Goal: Task Accomplishment & Management: Use online tool/utility

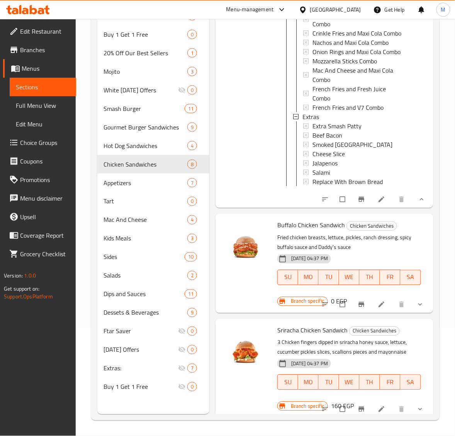
scroll to position [1546, 0]
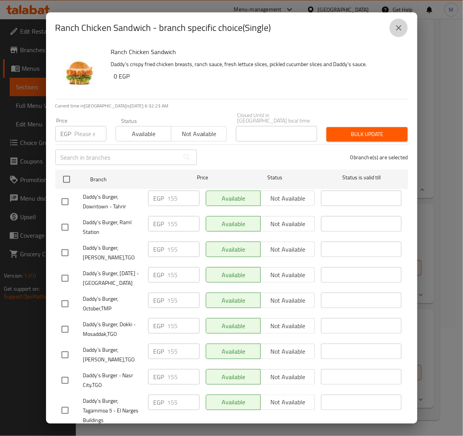
click at [396, 29] on icon "close" at bounding box center [398, 27] width 9 height 9
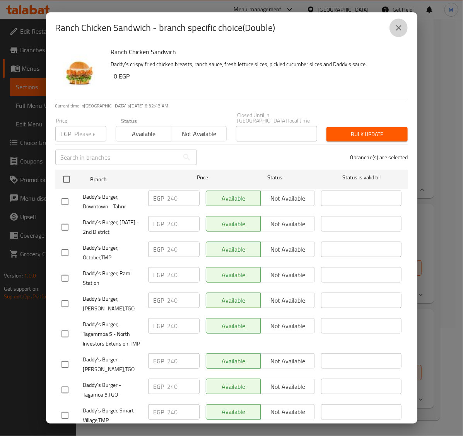
click at [398, 33] on button "close" at bounding box center [398, 28] width 19 height 19
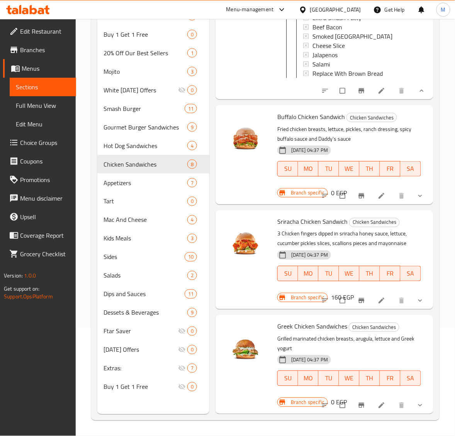
scroll to position [1836, 0]
click at [417, 200] on icon "show more" at bounding box center [421, 196] width 8 height 8
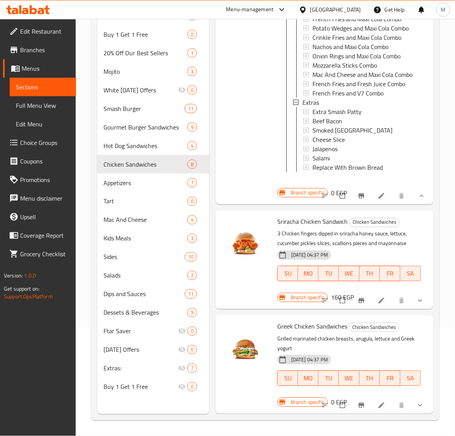
scroll to position [2256, 0]
click at [417, 297] on icon "show more" at bounding box center [421, 301] width 8 height 8
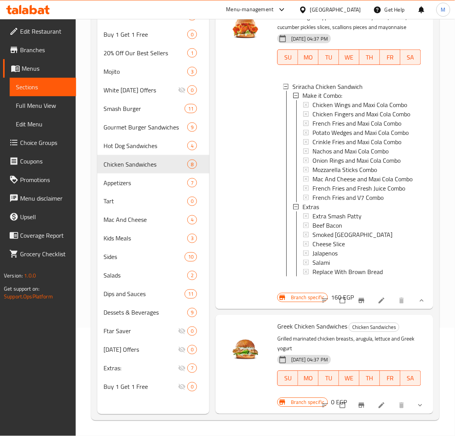
scroll to position [2554, 0]
click at [417, 402] on icon "show more" at bounding box center [421, 406] width 8 height 8
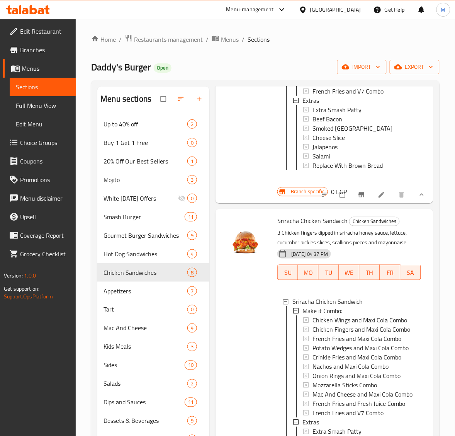
scroll to position [1974, 0]
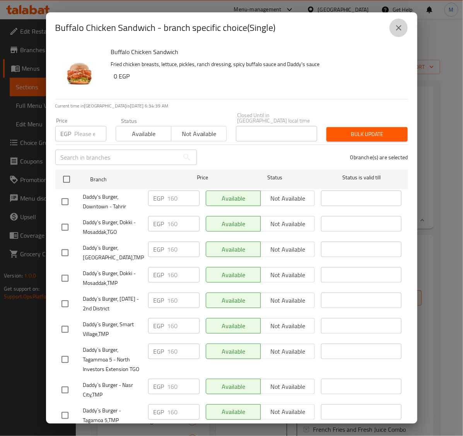
click at [397, 29] on icon "close" at bounding box center [398, 27] width 9 height 9
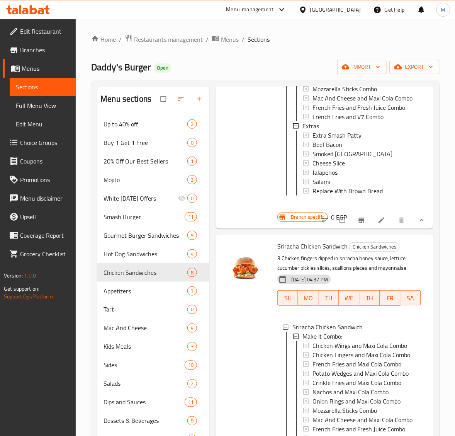
click at [330, 10] on span "Double" at bounding box center [322, 5] width 18 height 9
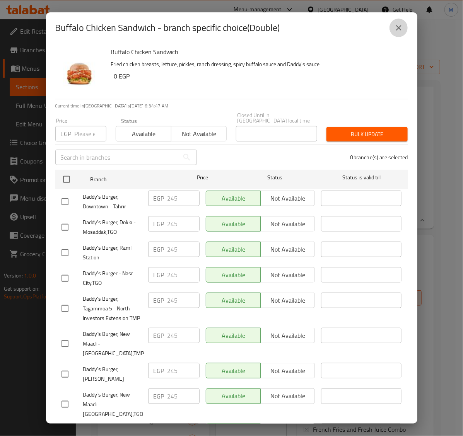
click at [401, 26] on icon "close" at bounding box center [398, 27] width 9 height 9
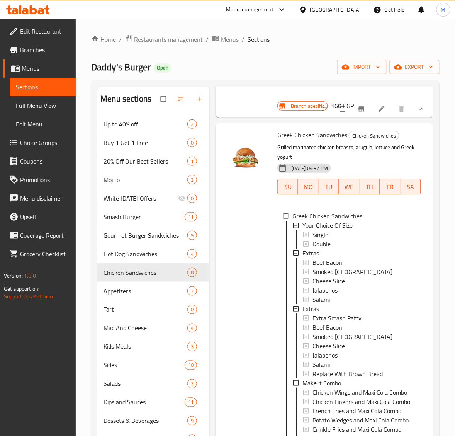
scroll to position [2935, 0]
click at [329, 230] on div "Single" at bounding box center [364, 234] width 102 height 9
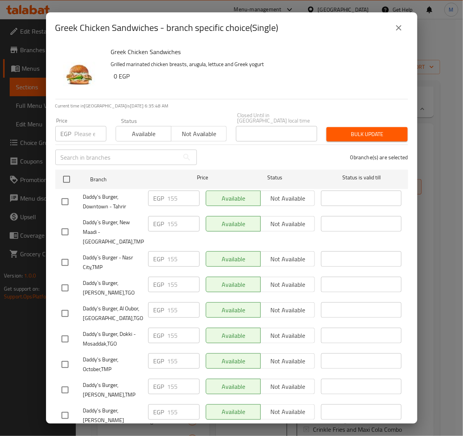
click at [397, 26] on icon "close" at bounding box center [398, 27] width 9 height 9
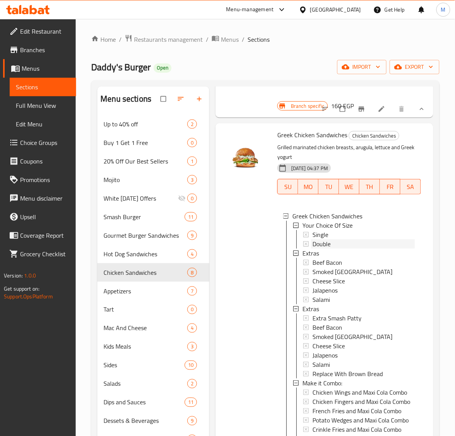
click at [321, 239] on span "Double" at bounding box center [322, 243] width 18 height 9
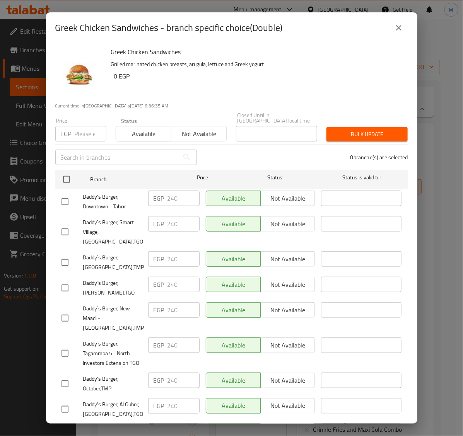
click at [401, 32] on icon "close" at bounding box center [398, 27] width 9 height 9
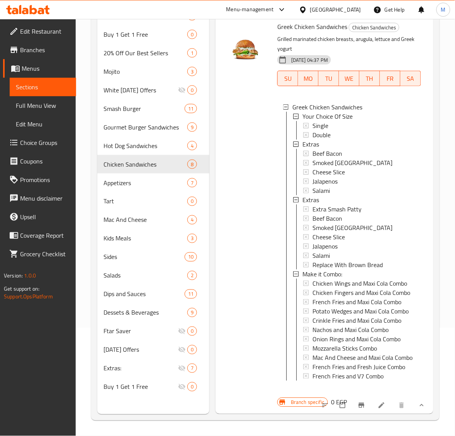
scroll to position [2548, 0]
